Goal: Navigation & Orientation: Find specific page/section

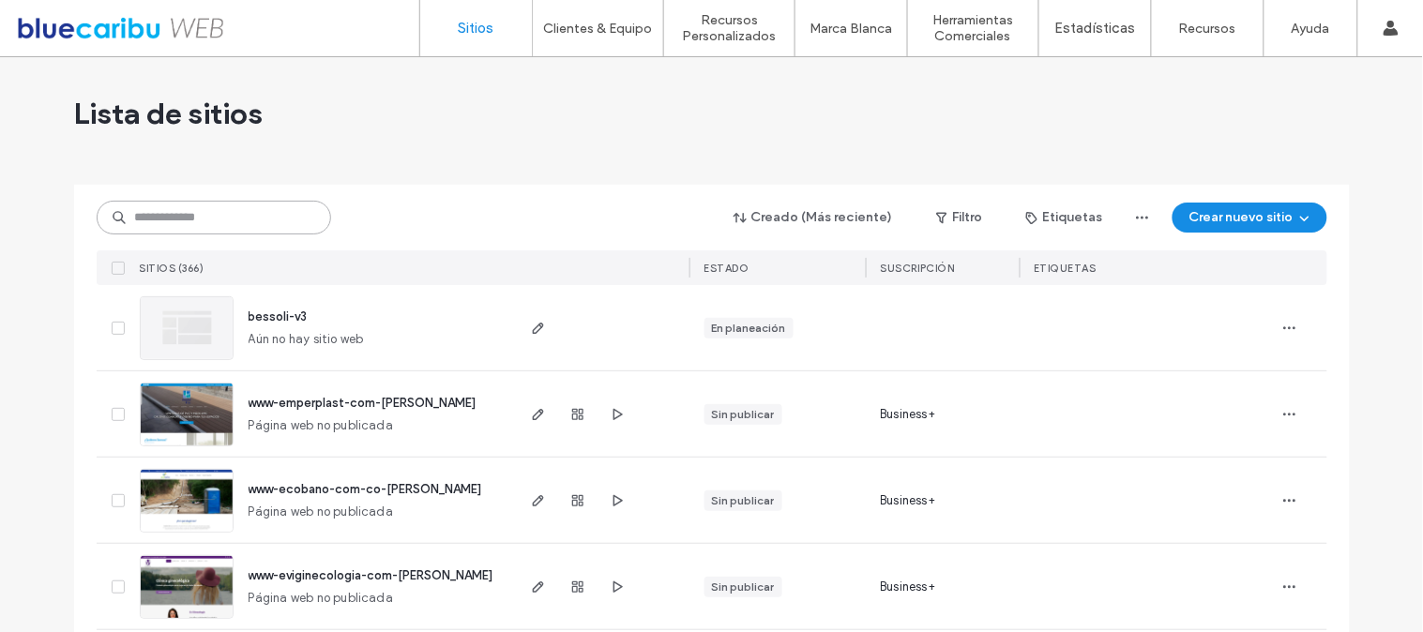
click at [205, 231] on input at bounding box center [214, 218] width 235 height 34
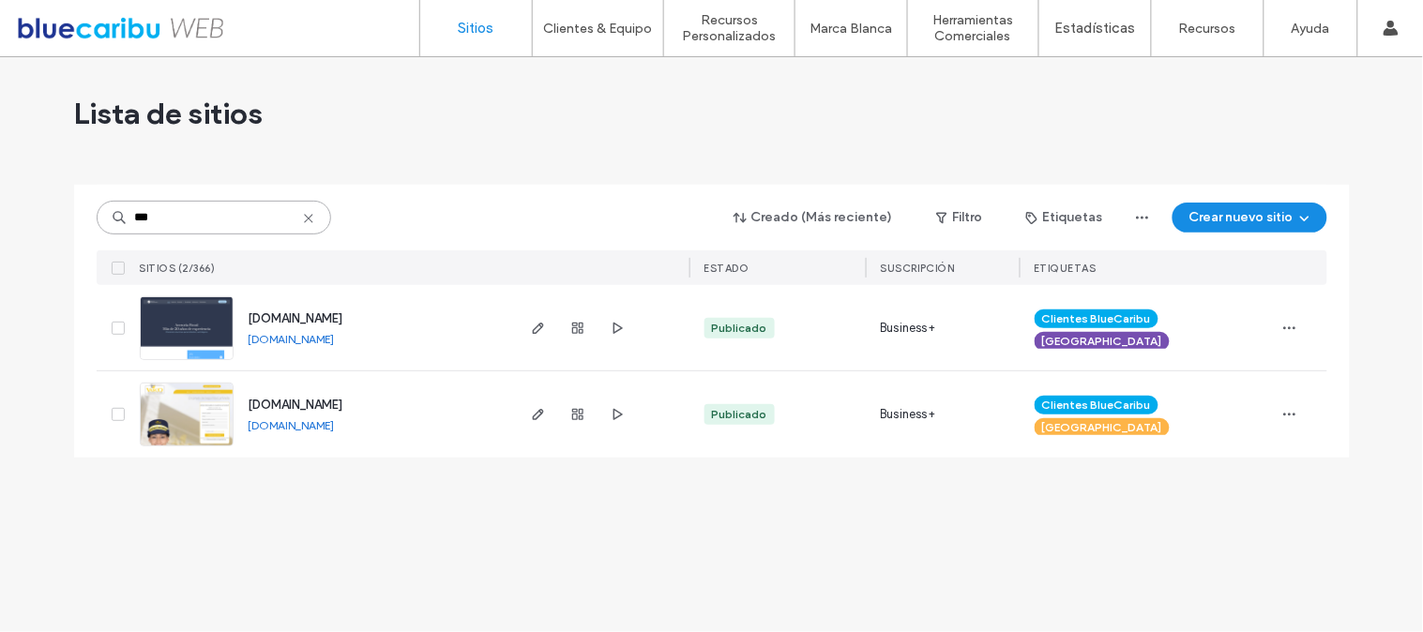
type input "***"
click at [343, 400] on span "[DOMAIN_NAME]" at bounding box center [296, 405] width 95 height 14
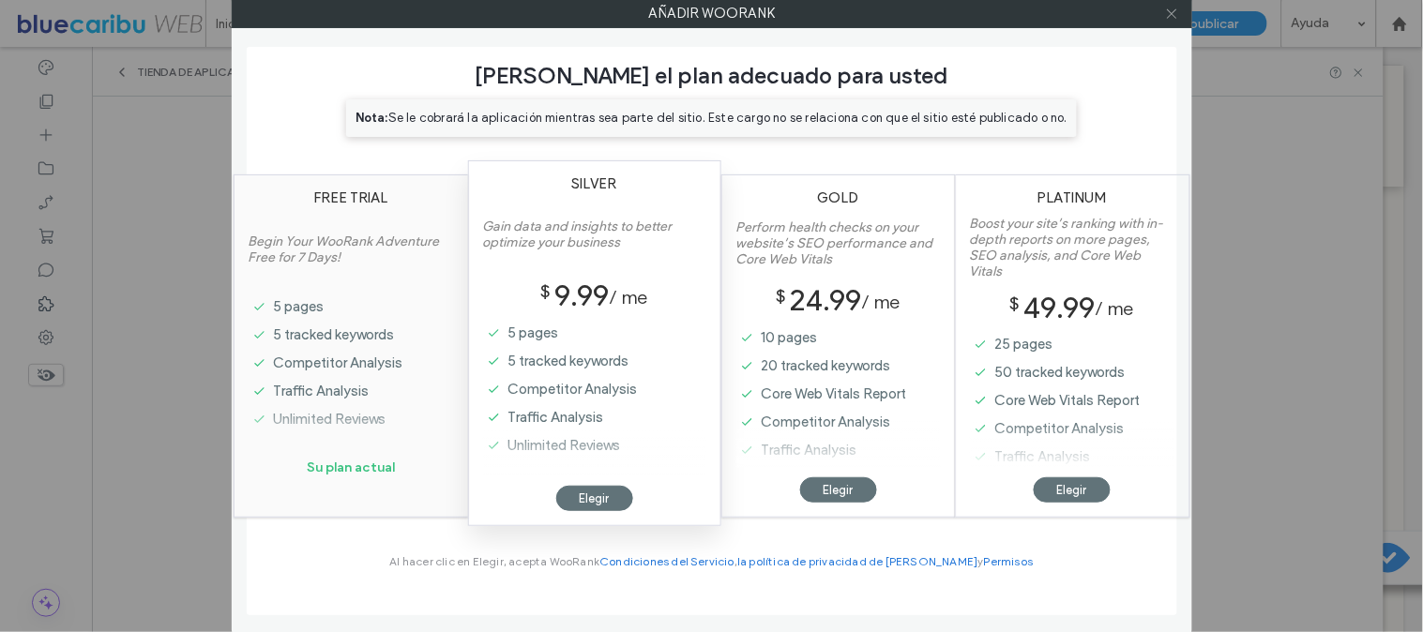
click at [1169, 23] on span at bounding box center [1172, 13] width 14 height 28
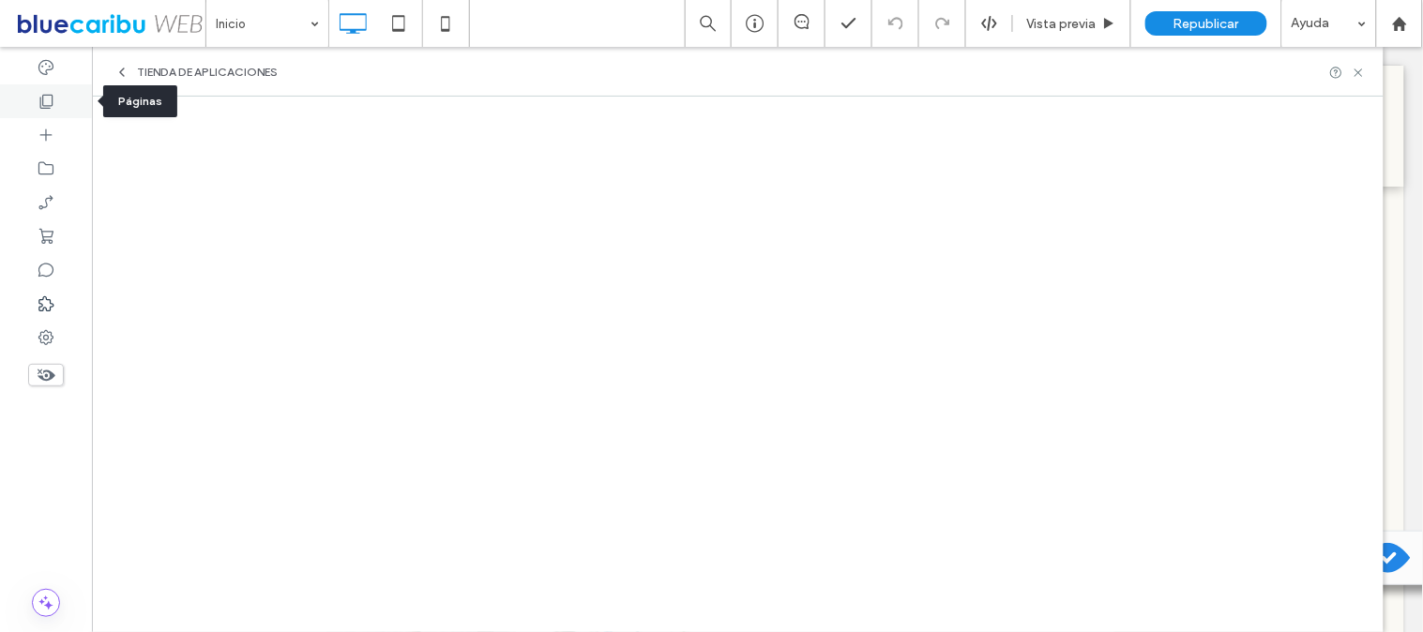
click at [44, 109] on icon at bounding box center [46, 101] width 19 height 19
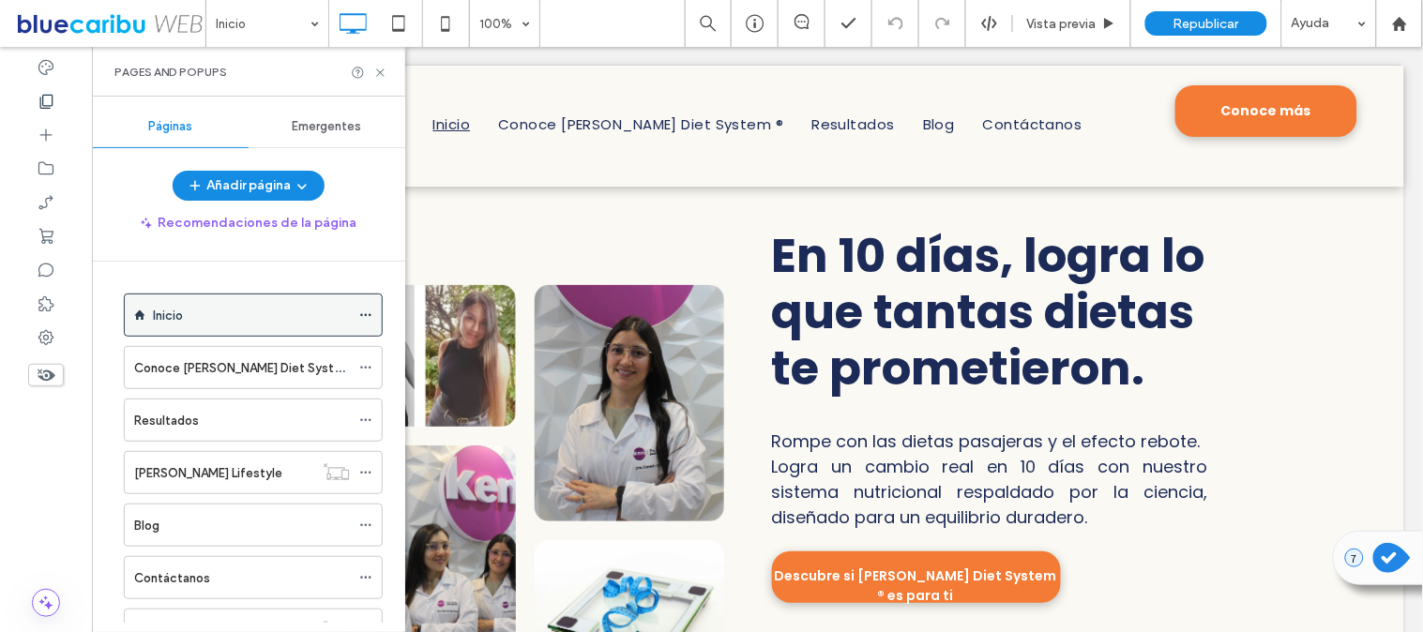
click at [186, 307] on div "Inicio" at bounding box center [251, 316] width 197 height 20
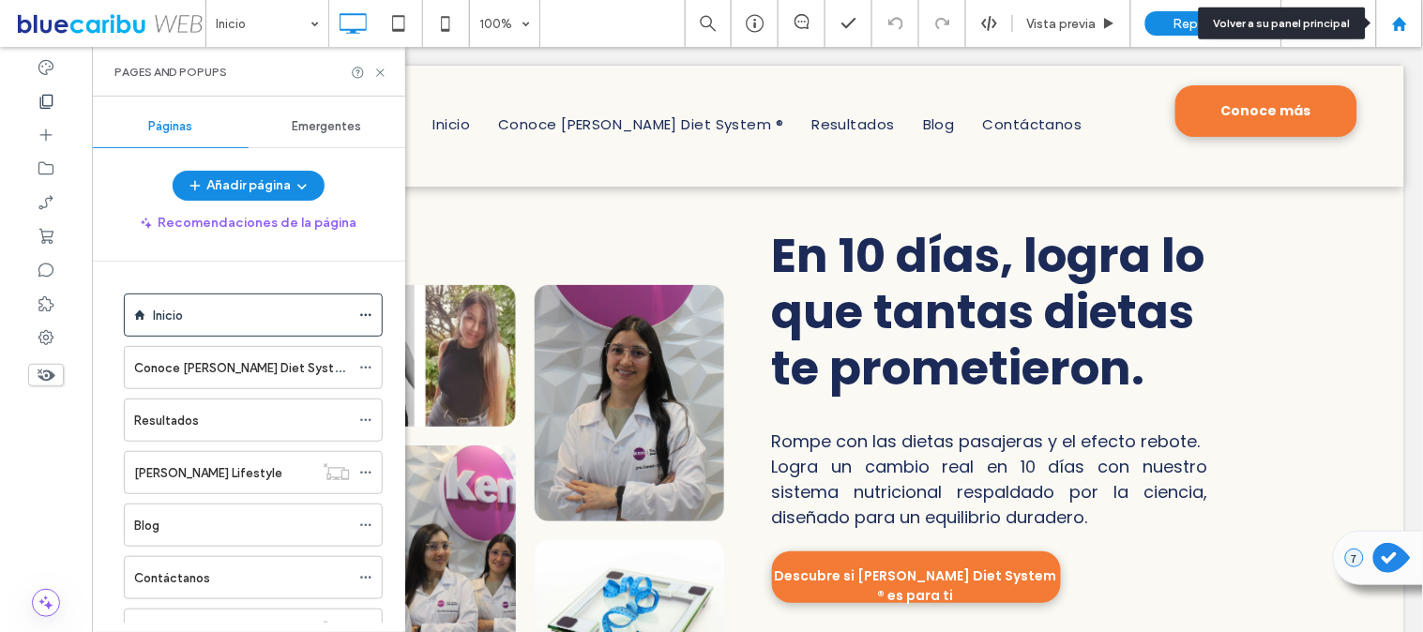
click at [1409, 24] on div at bounding box center [1399, 24] width 45 height 16
